Goal: Navigation & Orientation: Find specific page/section

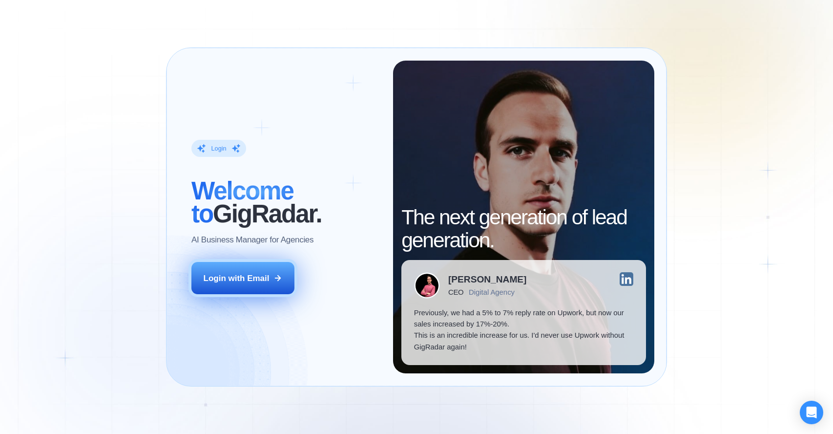
click at [246, 281] on div "Login with Email" at bounding box center [237, 278] width 66 height 11
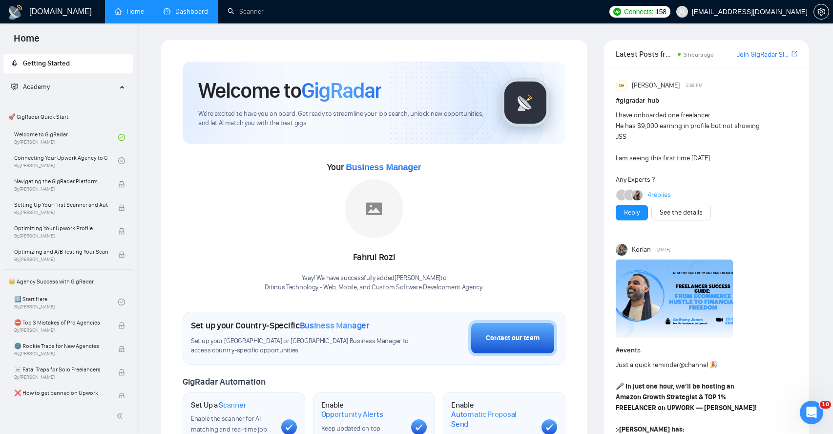
click at [196, 8] on link "Dashboard" at bounding box center [186, 11] width 44 height 8
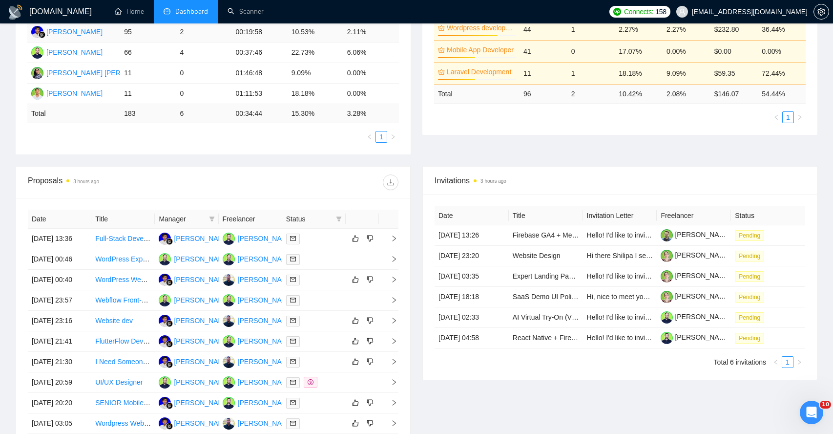
scroll to position [219, 0]
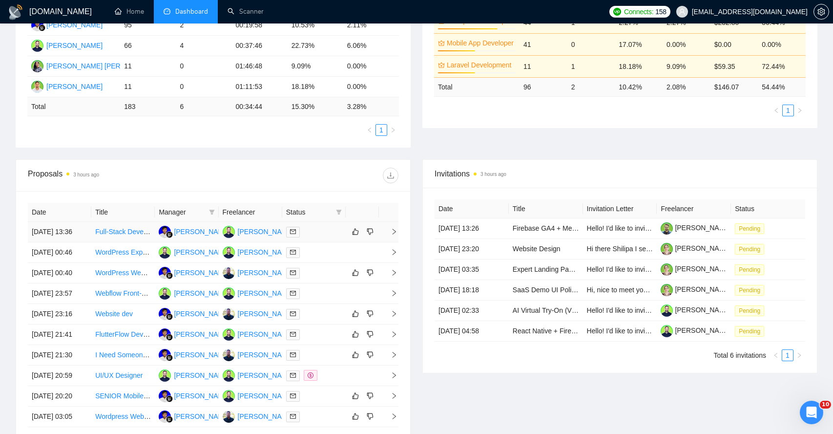
click at [392, 234] on icon "right" at bounding box center [394, 231] width 7 height 7
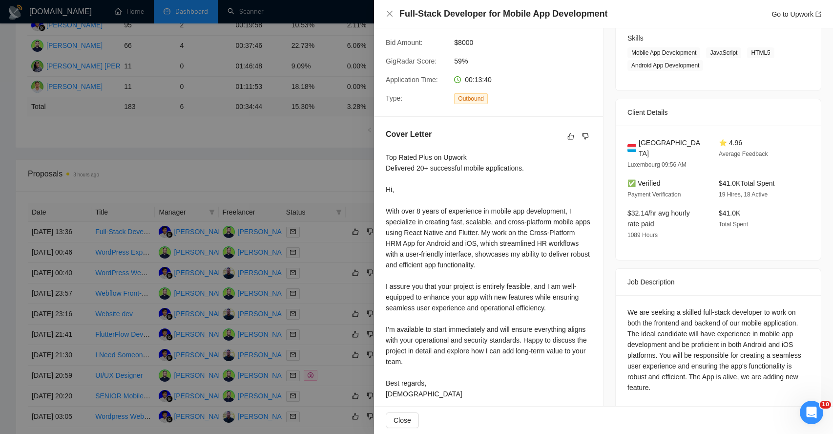
scroll to position [165, 0]
